Goal: Find specific page/section: Find specific page/section

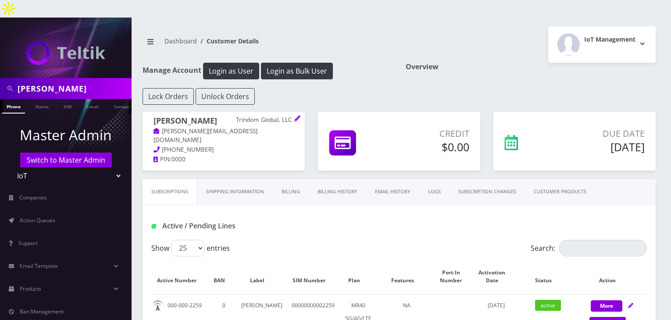
click at [53, 217] on span "Action Queues" at bounding box center [38, 220] width 36 height 7
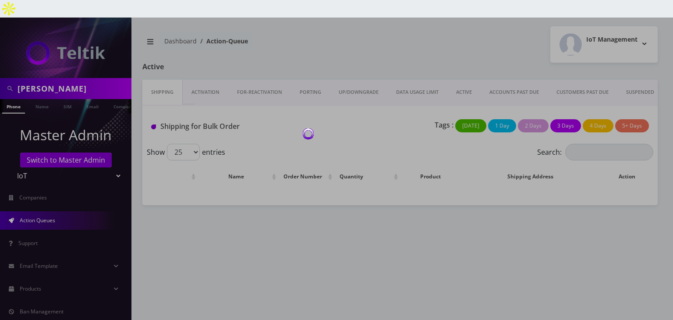
click at [390, 102] on div at bounding box center [336, 178] width 673 height 320
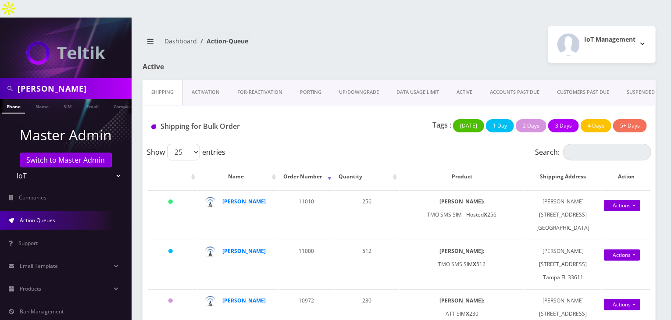
drag, startPoint x: 47, startPoint y: 71, endPoint x: 0, endPoint y: 72, distance: 47.4
click at [0, 78] on div "joshua" at bounding box center [66, 88] width 132 height 21
paste input "0000000000000000"
type input "00000000000000002522"
click at [67, 99] on link "SIM" at bounding box center [67, 106] width 17 height 14
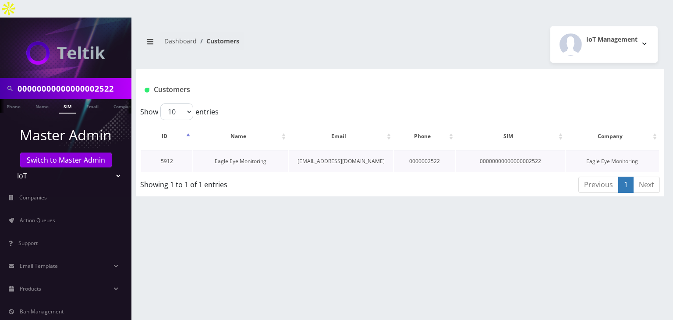
click at [245, 157] on link "Eagle Eye Monitoring" at bounding box center [241, 160] width 52 height 7
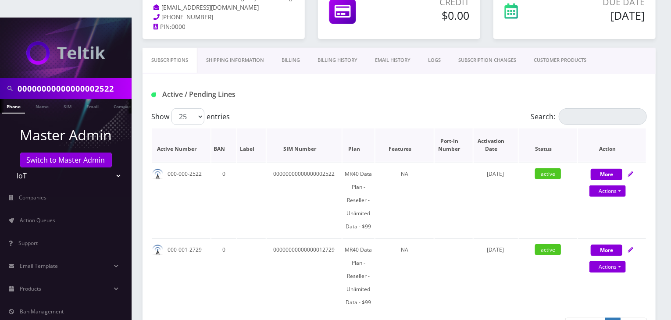
scroll to position [44, 0]
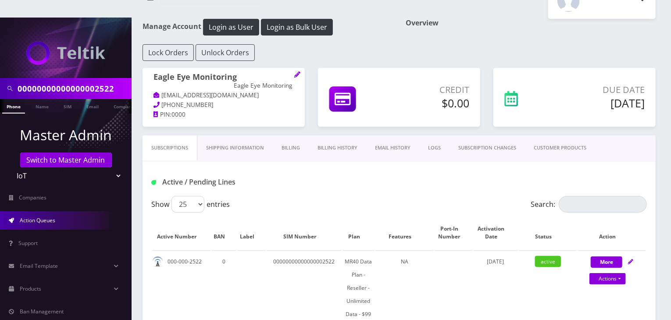
click at [53, 217] on span "Action Queues" at bounding box center [38, 220] width 36 height 7
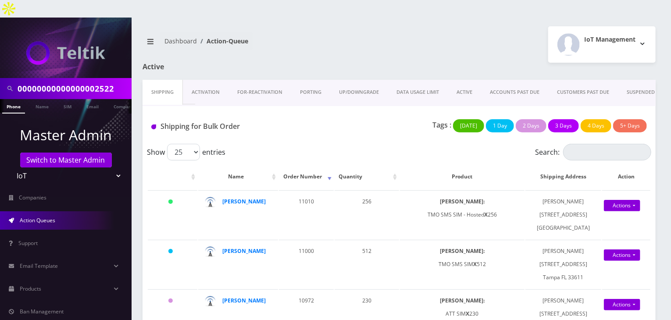
click at [124, 80] on input "00000000000000002522" at bounding box center [74, 88] width 112 height 17
type input "00000000000000003704"
click at [44, 99] on link "Name" at bounding box center [42, 106] width 22 height 14
click at [70, 99] on link "SIM" at bounding box center [67, 106] width 17 height 14
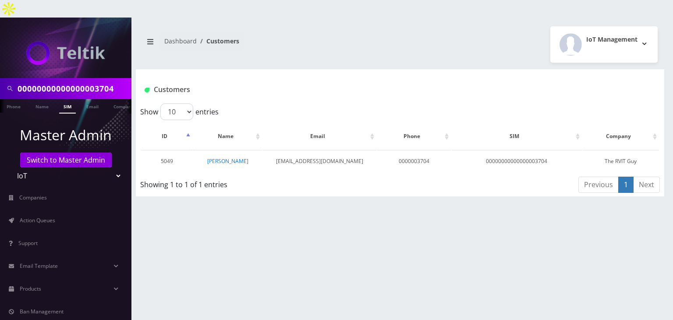
click at [96, 80] on input "00000000000000003704" at bounding box center [74, 88] width 112 height 17
type input "00000000000000013704"
click at [62, 99] on link "SIM" at bounding box center [67, 106] width 17 height 14
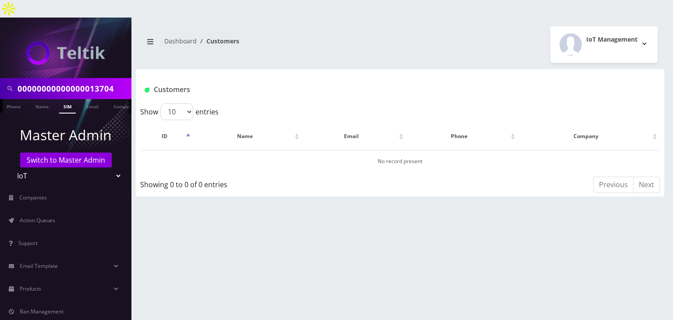
drag, startPoint x: 122, startPoint y: 72, endPoint x: 0, endPoint y: 54, distance: 123.3
click at [0, 54] on nav "00000000000000013704 Phone Name SIM Email Company Customer Master Admin Switch …" at bounding box center [66, 178] width 132 height 320
type input "[PERSON_NAME]"
click at [36, 99] on link "Name" at bounding box center [42, 106] width 22 height 14
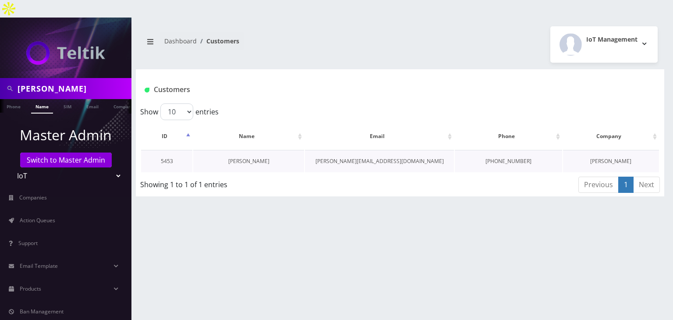
click at [249, 157] on link "[PERSON_NAME]" at bounding box center [248, 160] width 41 height 7
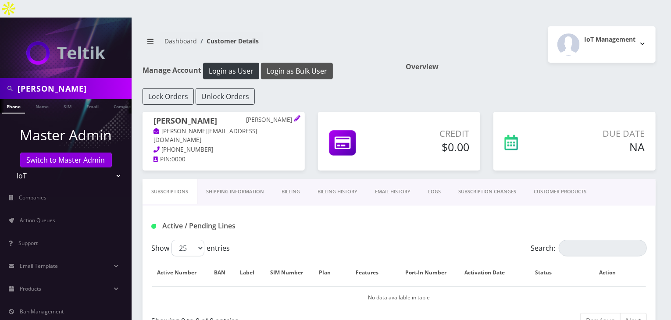
click at [295, 63] on button "Login as Bulk User" at bounding box center [297, 71] width 72 height 17
click at [306, 63] on button "Login as Bulk User" at bounding box center [297, 71] width 72 height 17
click at [549, 179] on link "CUSTOMER PRODUCTS" at bounding box center [560, 191] width 70 height 25
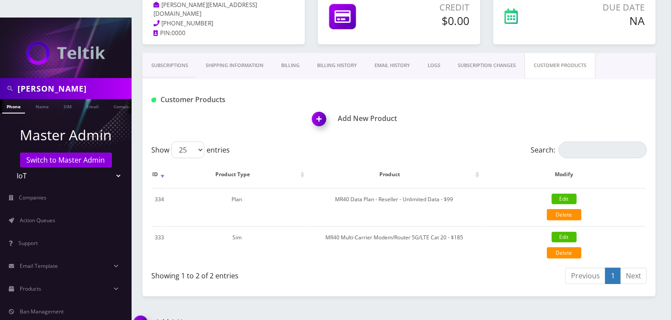
scroll to position [39, 0]
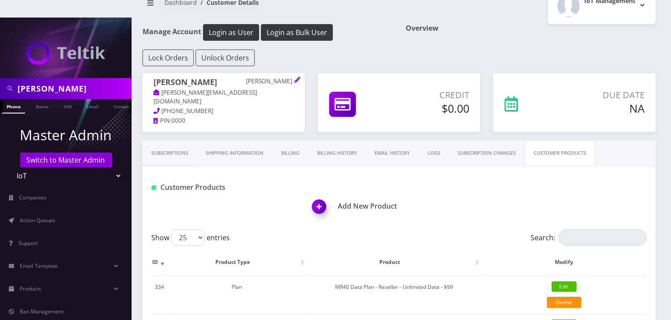
click at [187, 141] on link "Subscriptions" at bounding box center [169, 153] width 54 height 25
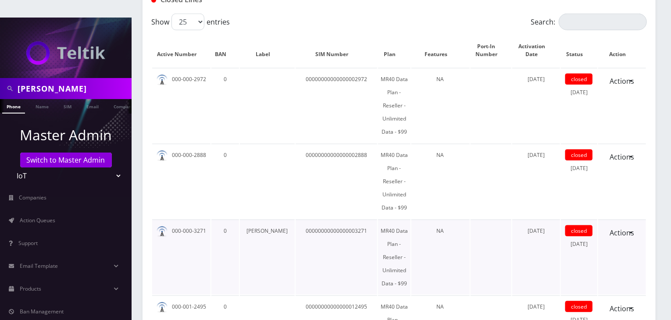
scroll to position [397, 0]
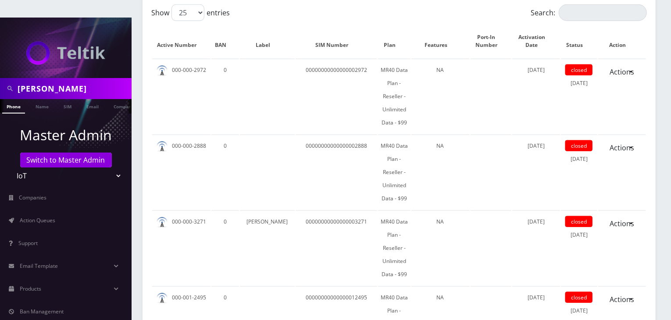
drag, startPoint x: 47, startPoint y: 68, endPoint x: 0, endPoint y: 64, distance: 47.4
click at [0, 78] on div "joel" at bounding box center [66, 88] width 132 height 21
paste input "0000000000000000"
type input "00000000000000003074"
click at [65, 99] on link "SIM" at bounding box center [67, 106] width 17 height 14
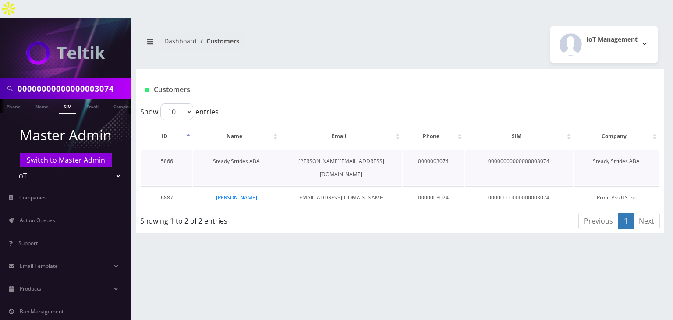
click at [246, 157] on link "Steady Strides ABA" at bounding box center [236, 160] width 47 height 7
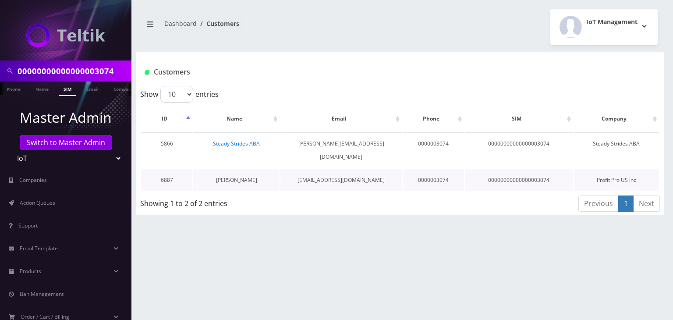
click at [251, 176] on link "[PERSON_NAME]" at bounding box center [236, 179] width 41 height 7
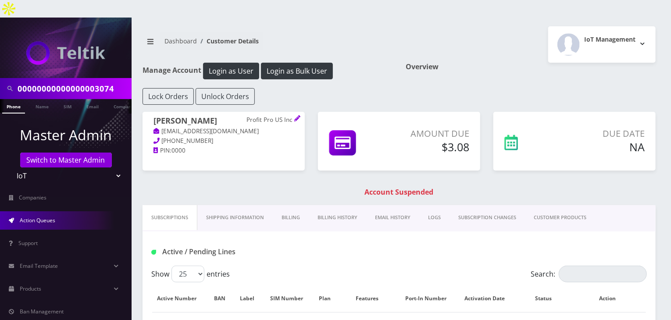
click at [46, 217] on span "Action Queues" at bounding box center [38, 220] width 36 height 7
